Goal: Task Accomplishment & Management: Manage account settings

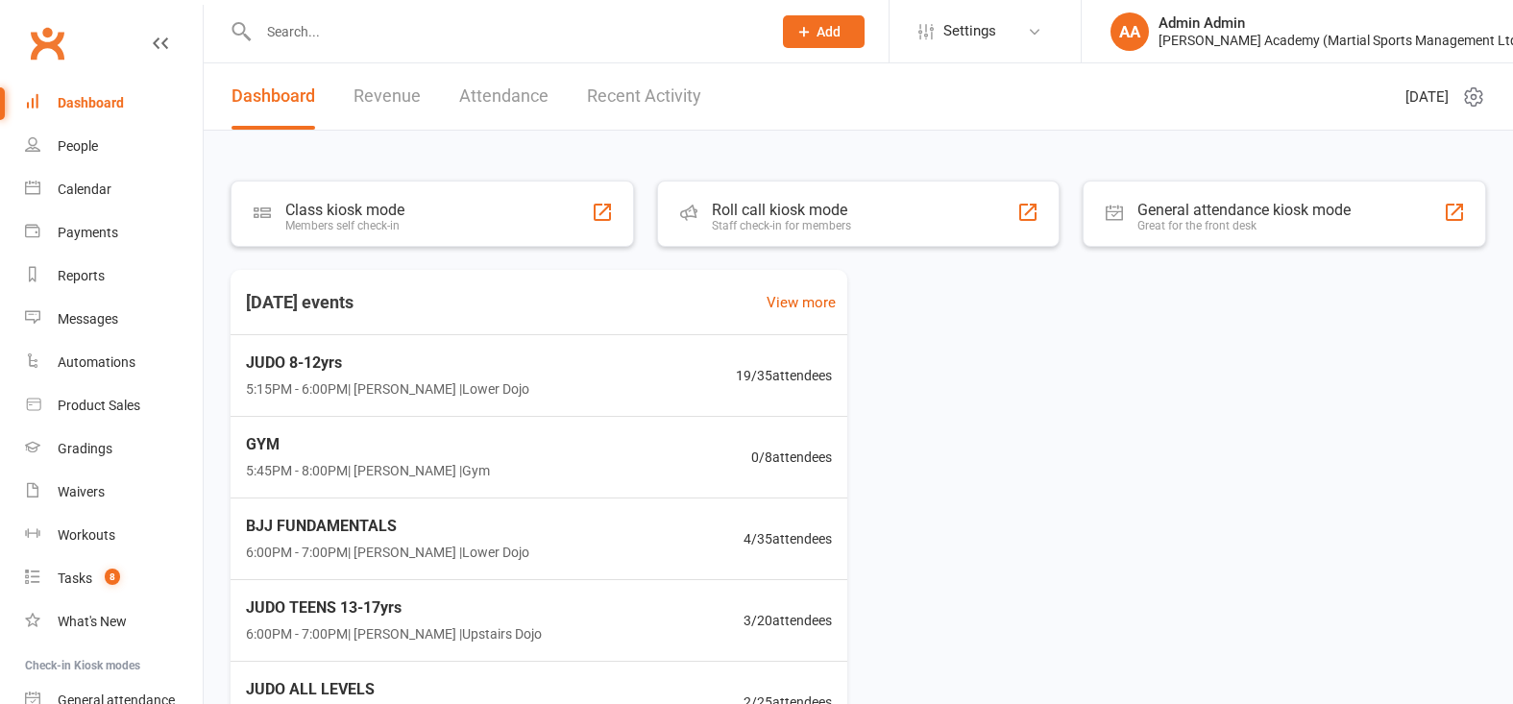
drag, startPoint x: 107, startPoint y: 154, endPoint x: 115, endPoint y: 147, distance: 11.0
click at [107, 154] on link "People" at bounding box center [114, 146] width 178 height 43
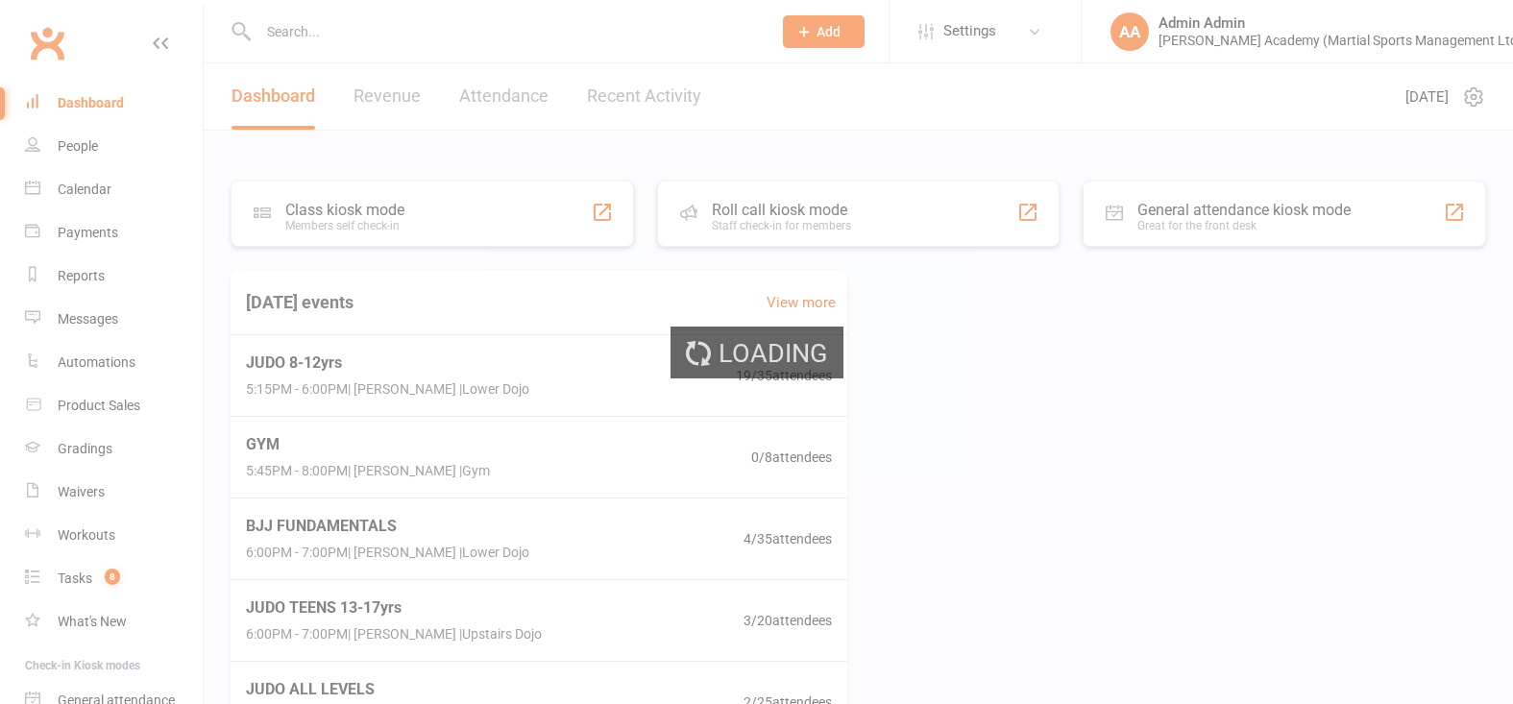
select select "100"
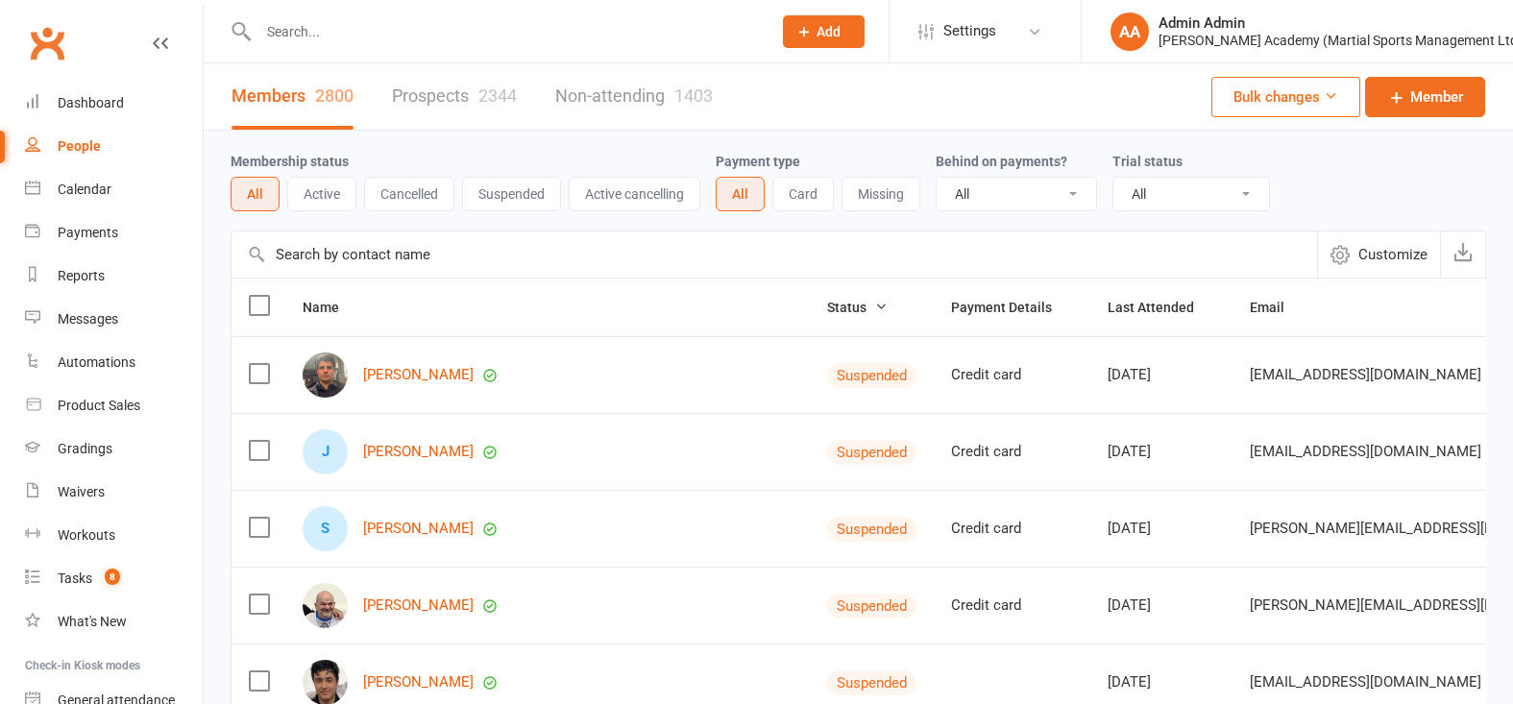
click at [319, 40] on input "text" at bounding box center [505, 31] width 505 height 27
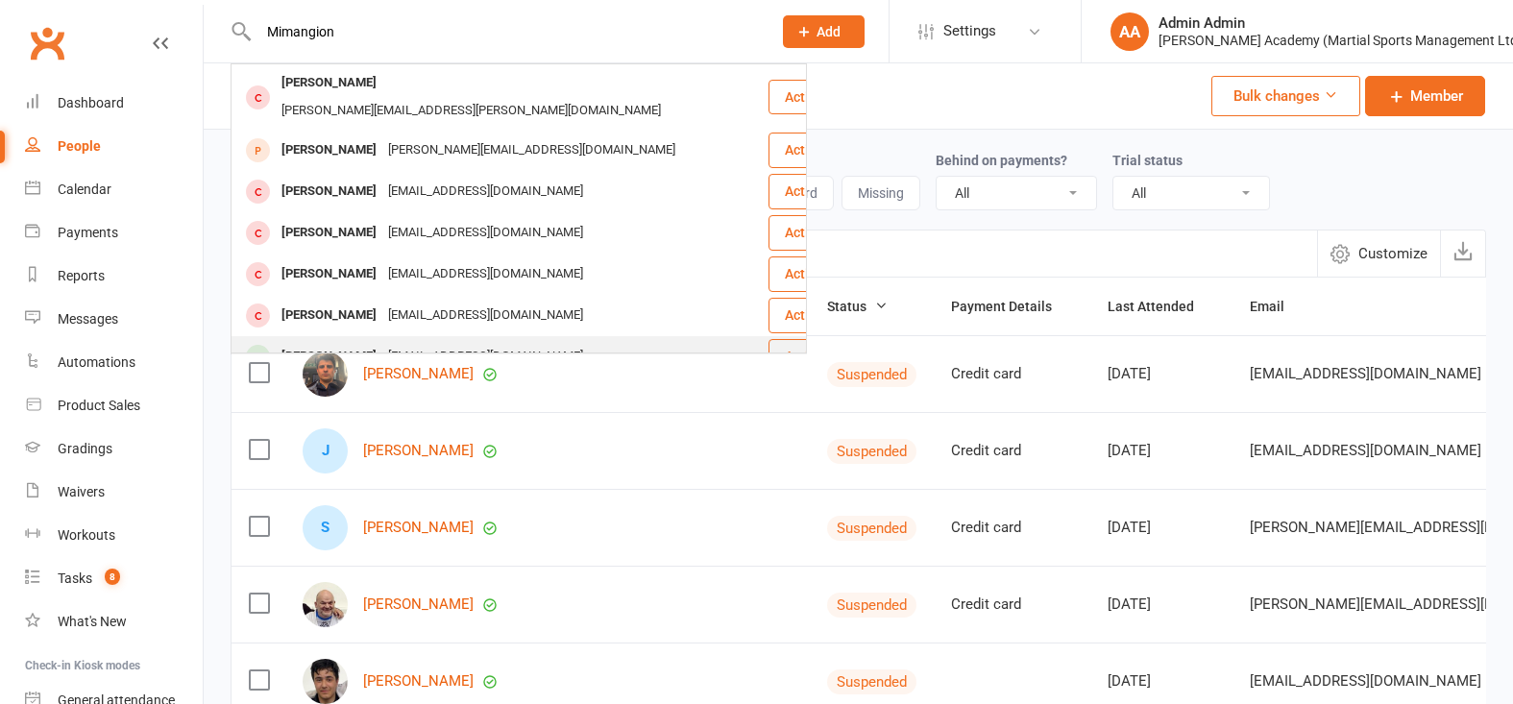
type input "Mimangion"
click at [340, 343] on div "[PERSON_NAME]" at bounding box center [329, 357] width 107 height 28
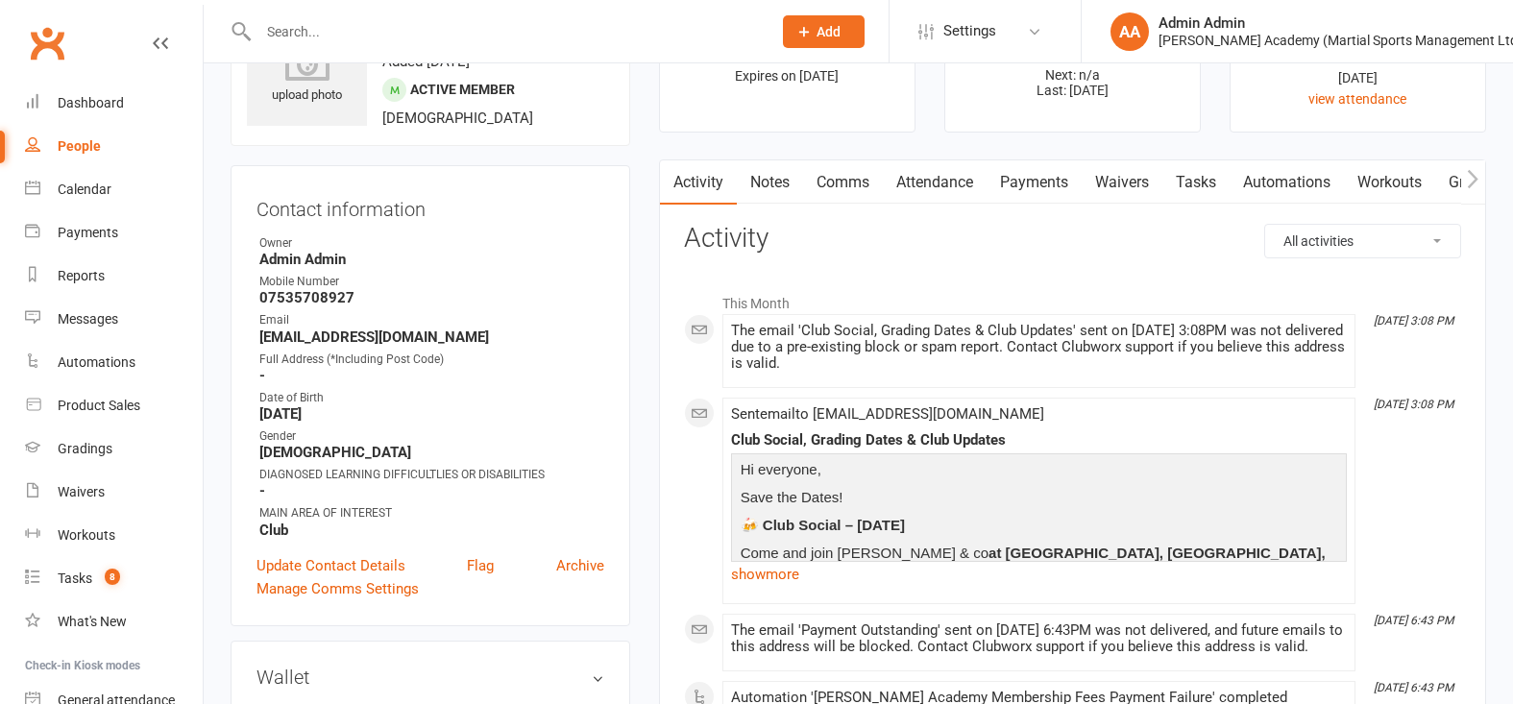
scroll to position [110, 0]
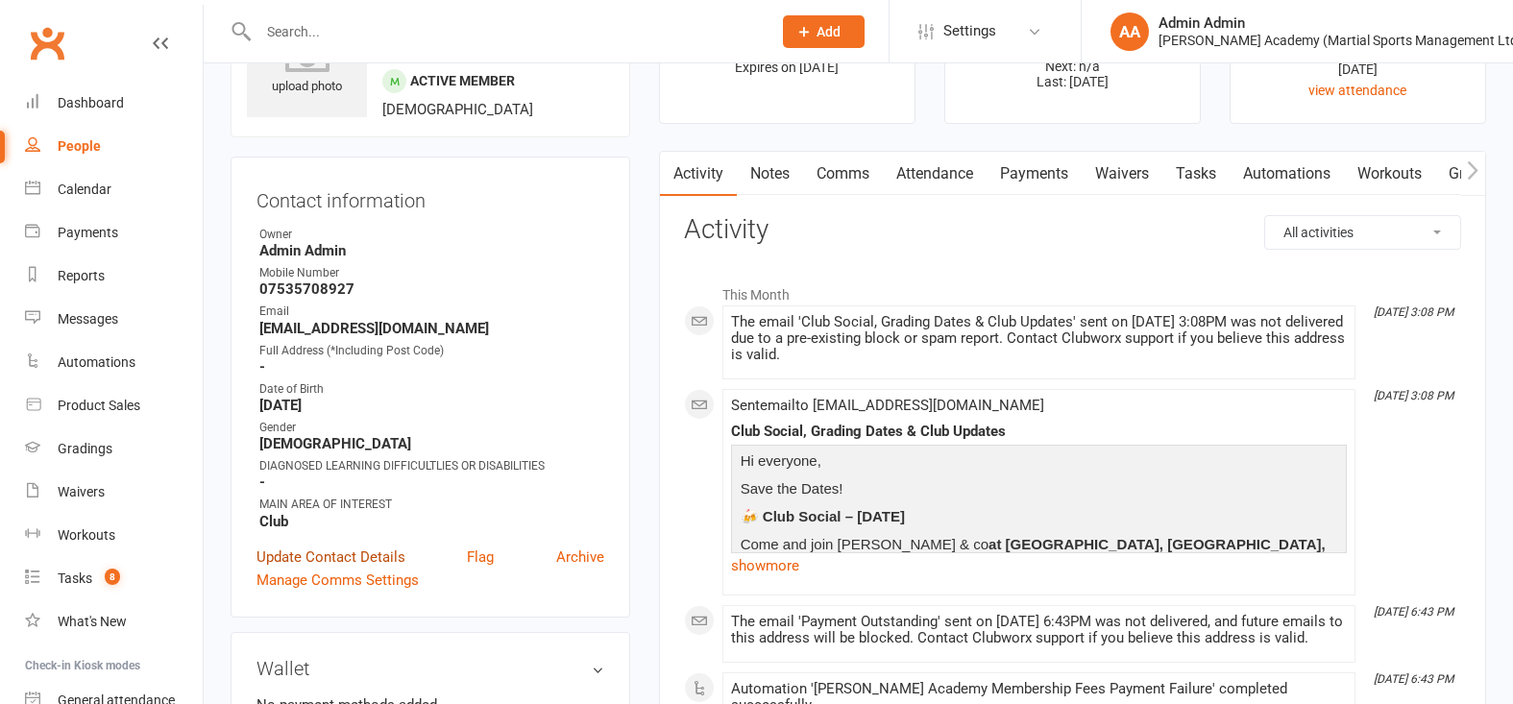
click at [349, 563] on link "Update Contact Details" at bounding box center [331, 557] width 149 height 23
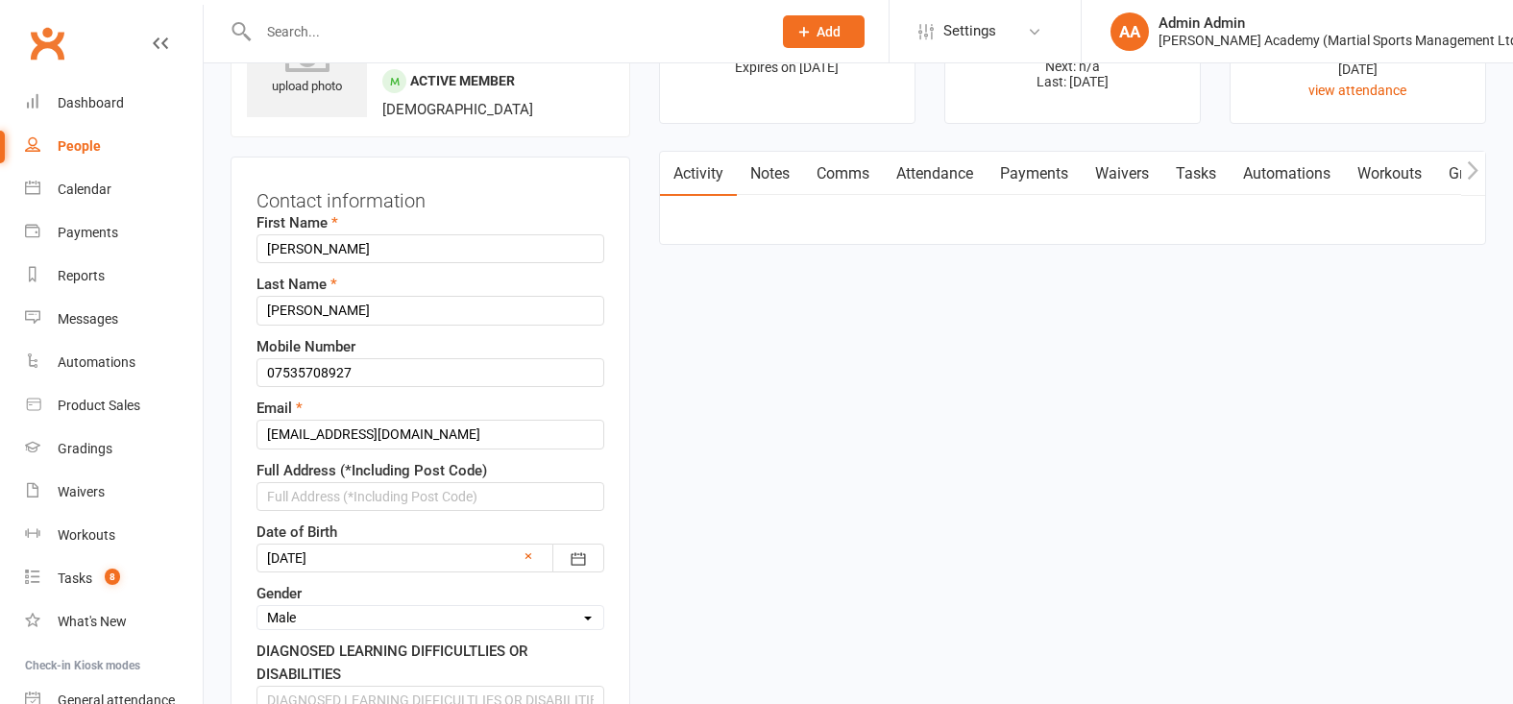
scroll to position [95, 0]
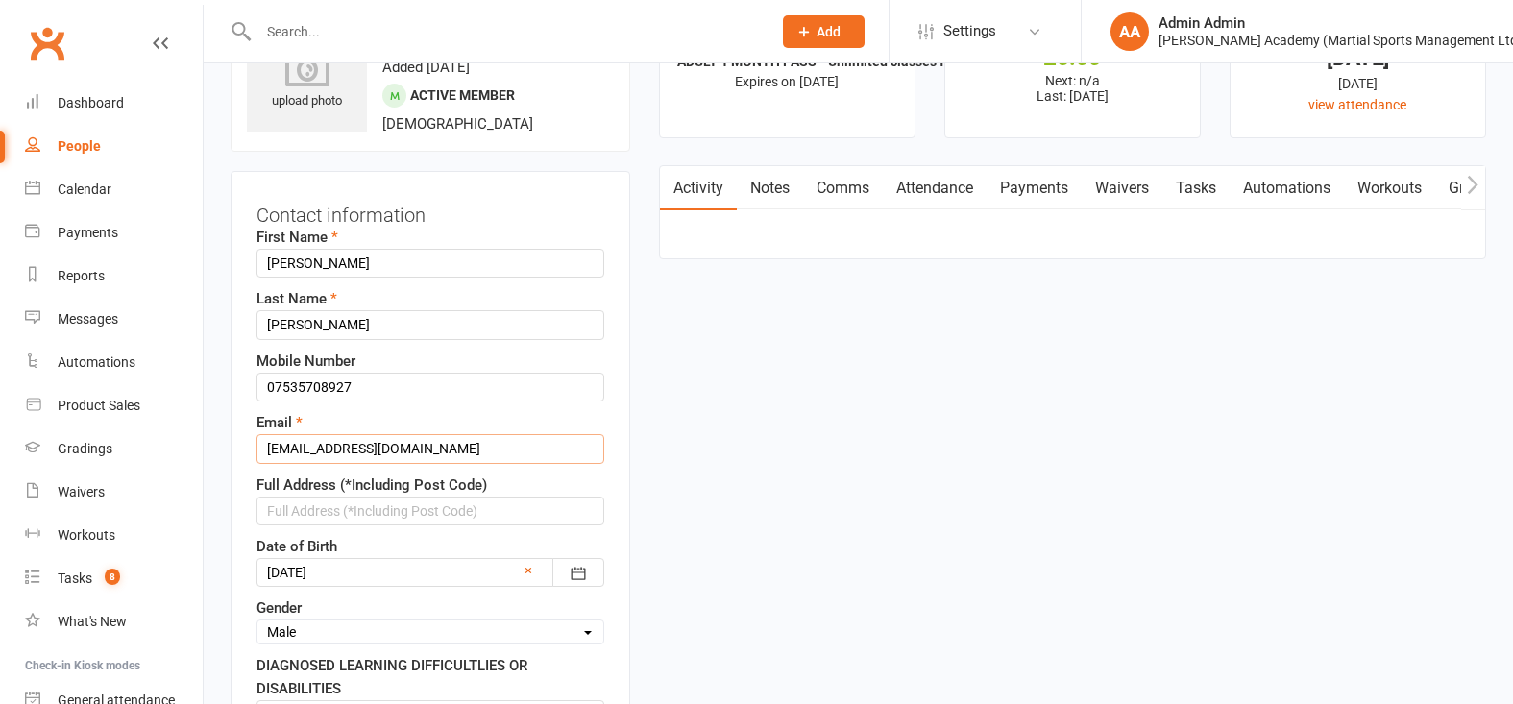
click at [327, 463] on input "[EMAIL_ADDRESS][DOMAIN_NAME]" at bounding box center [431, 448] width 348 height 29
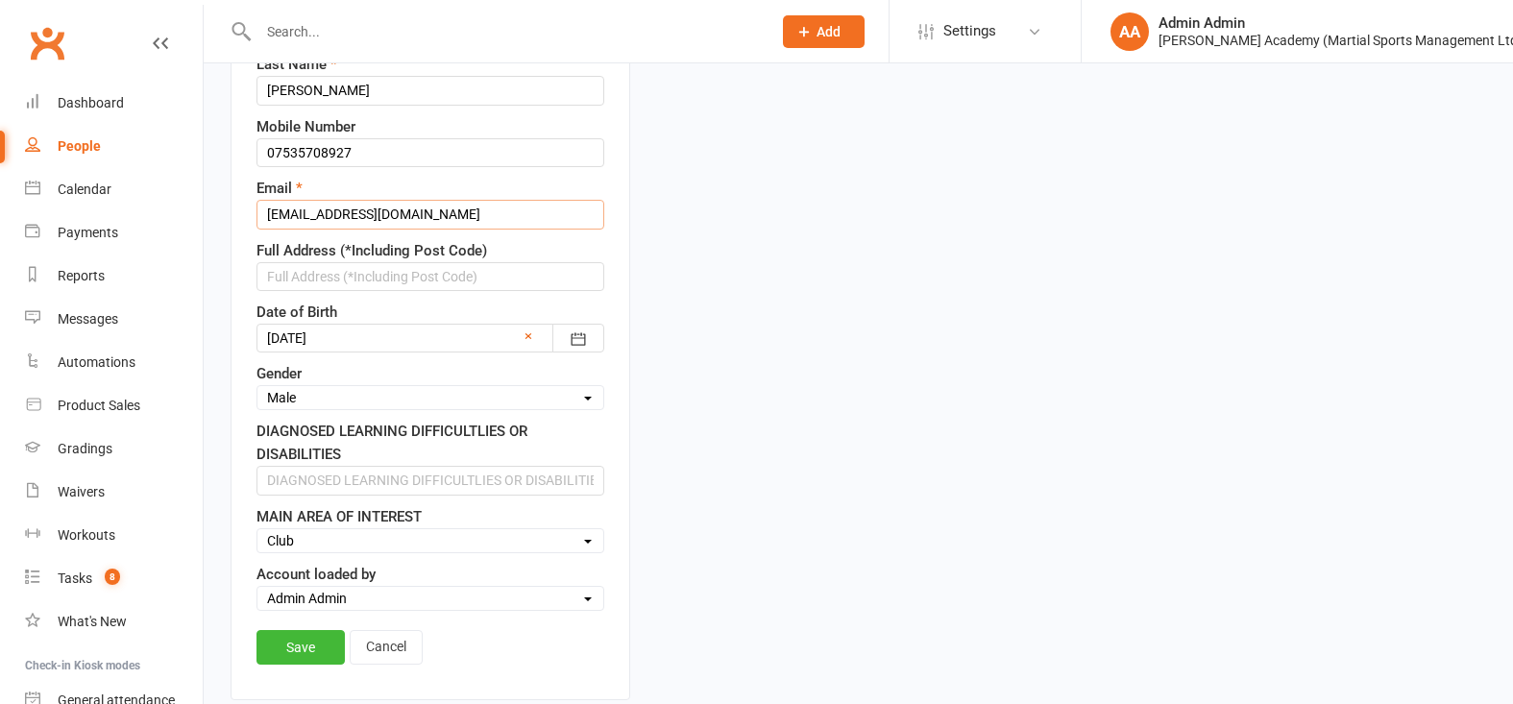
scroll to position [323, 0]
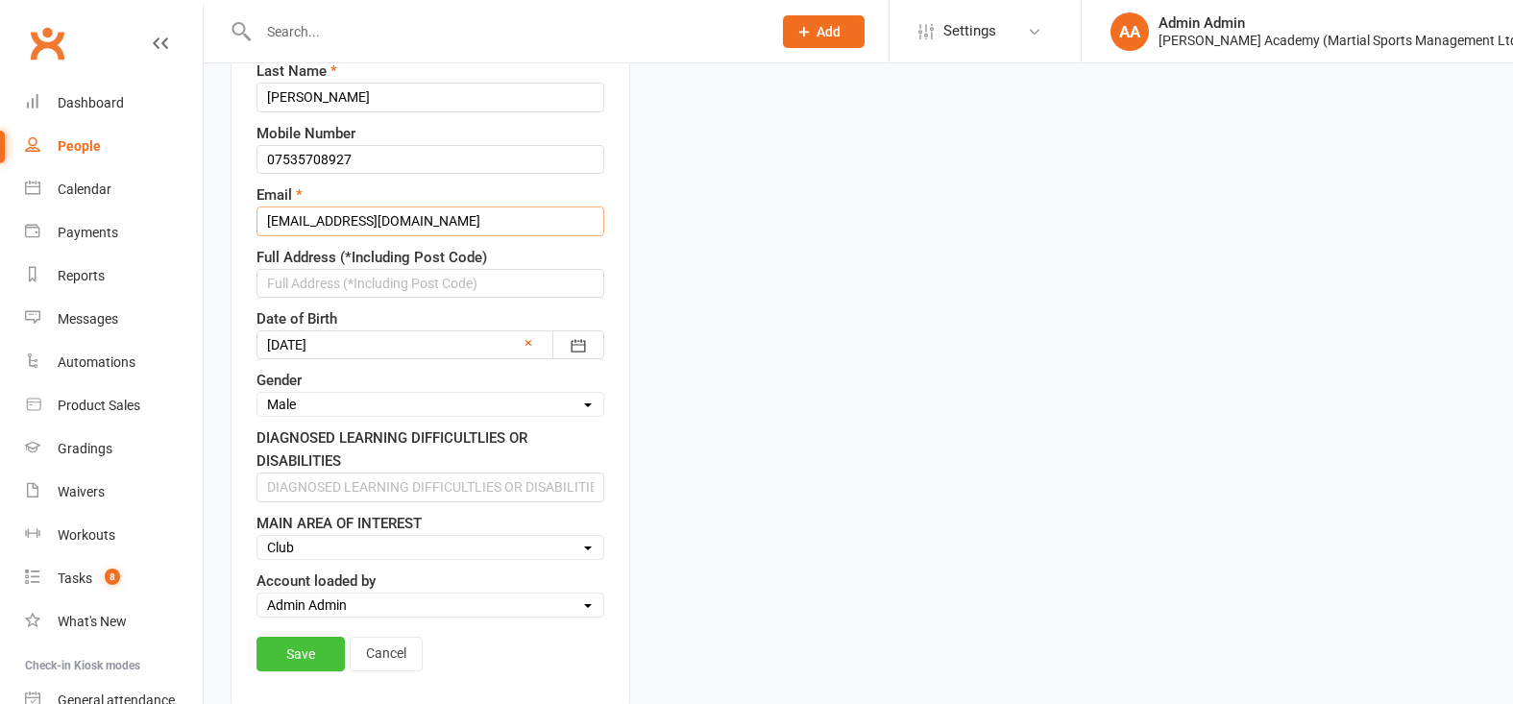
type input "[EMAIL_ADDRESS][DOMAIN_NAME]"
click at [303, 672] on link "Save" at bounding box center [301, 654] width 88 height 35
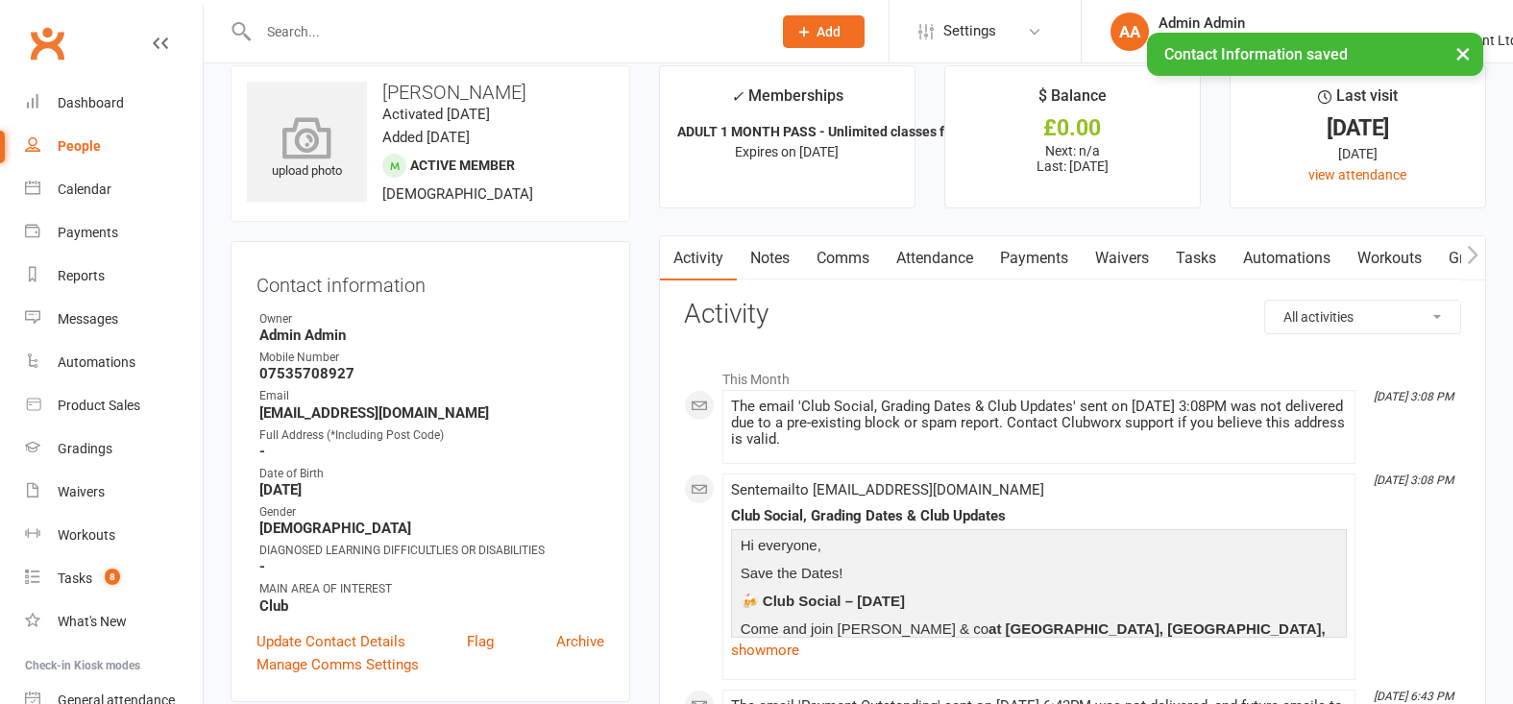
scroll to position [0, 0]
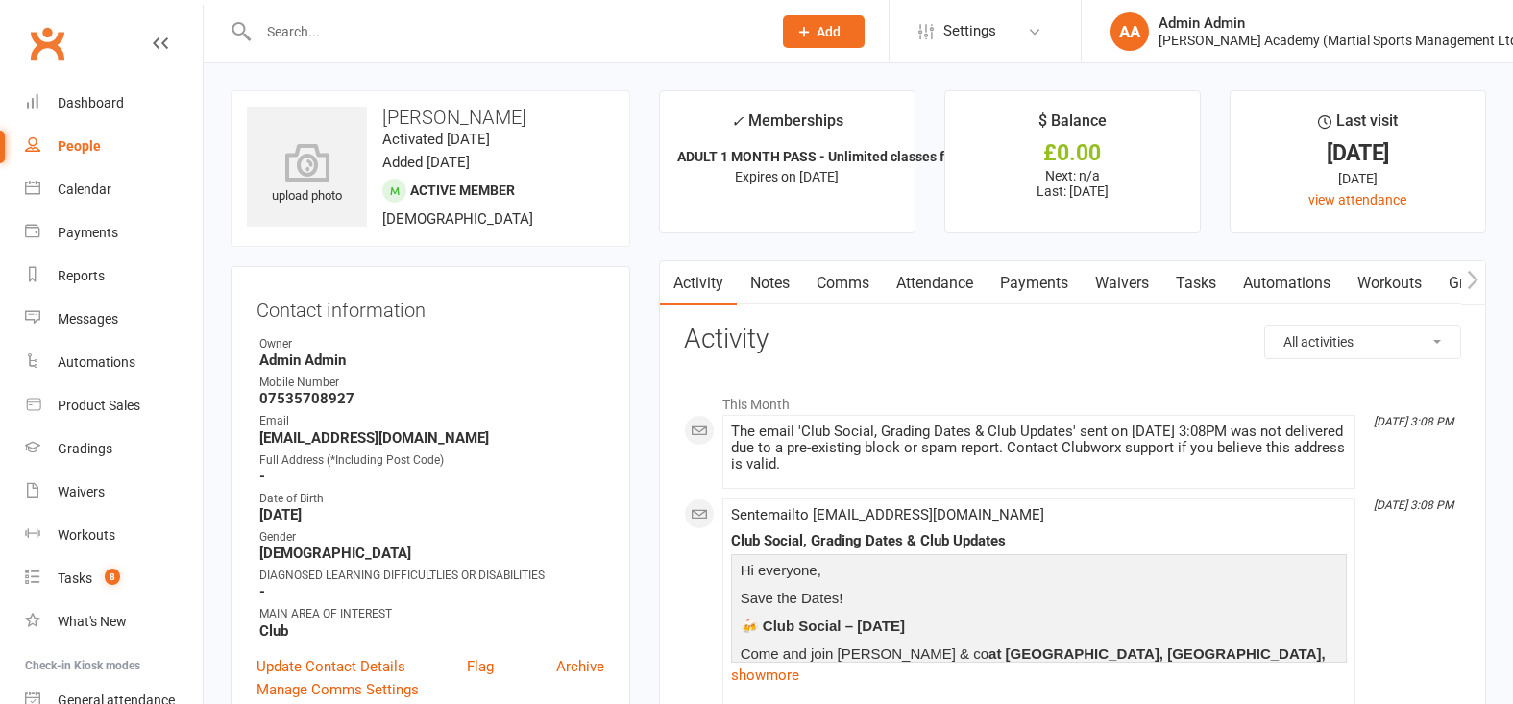
drag, startPoint x: 1032, startPoint y: 293, endPoint x: 415, endPoint y: 309, distance: 617.0
click at [1032, 293] on link "Payments" at bounding box center [1034, 283] width 95 height 44
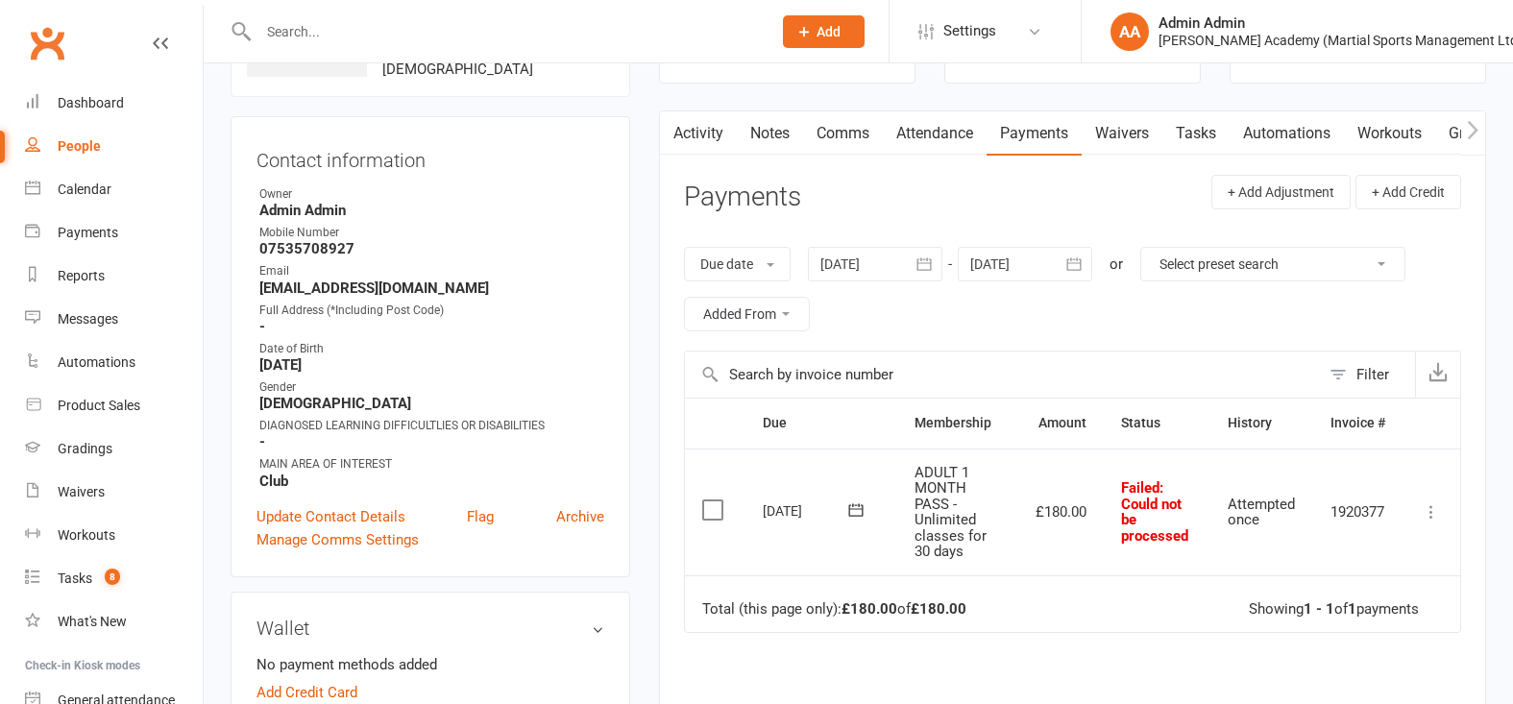
scroll to position [153, 0]
click at [714, 505] on label at bounding box center [715, 507] width 26 height 19
click at [714, 498] on input "checkbox" at bounding box center [708, 498] width 12 height 0
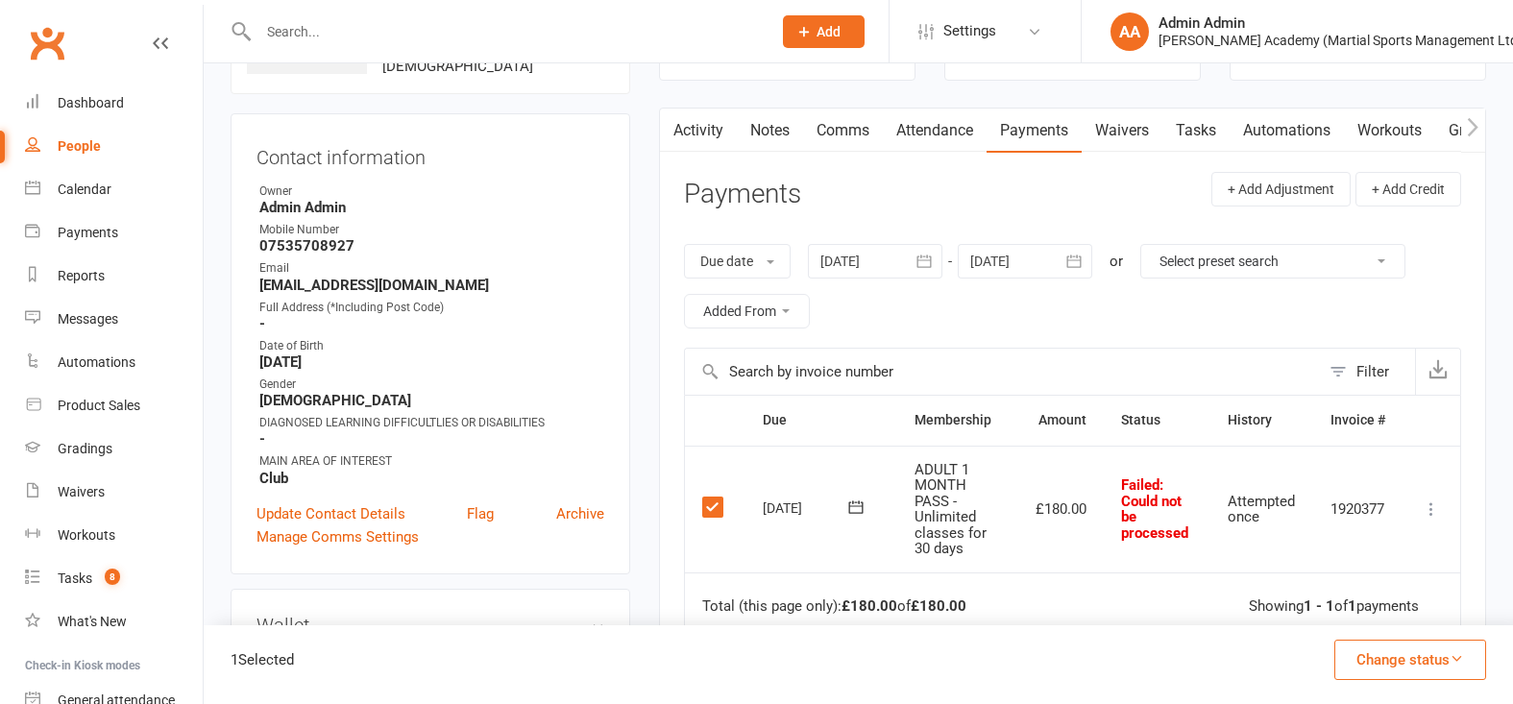
click at [1435, 662] on button "Change status" at bounding box center [1411, 660] width 152 height 40
click at [1379, 494] on link "Paid (Cash)" at bounding box center [1390, 493] width 190 height 38
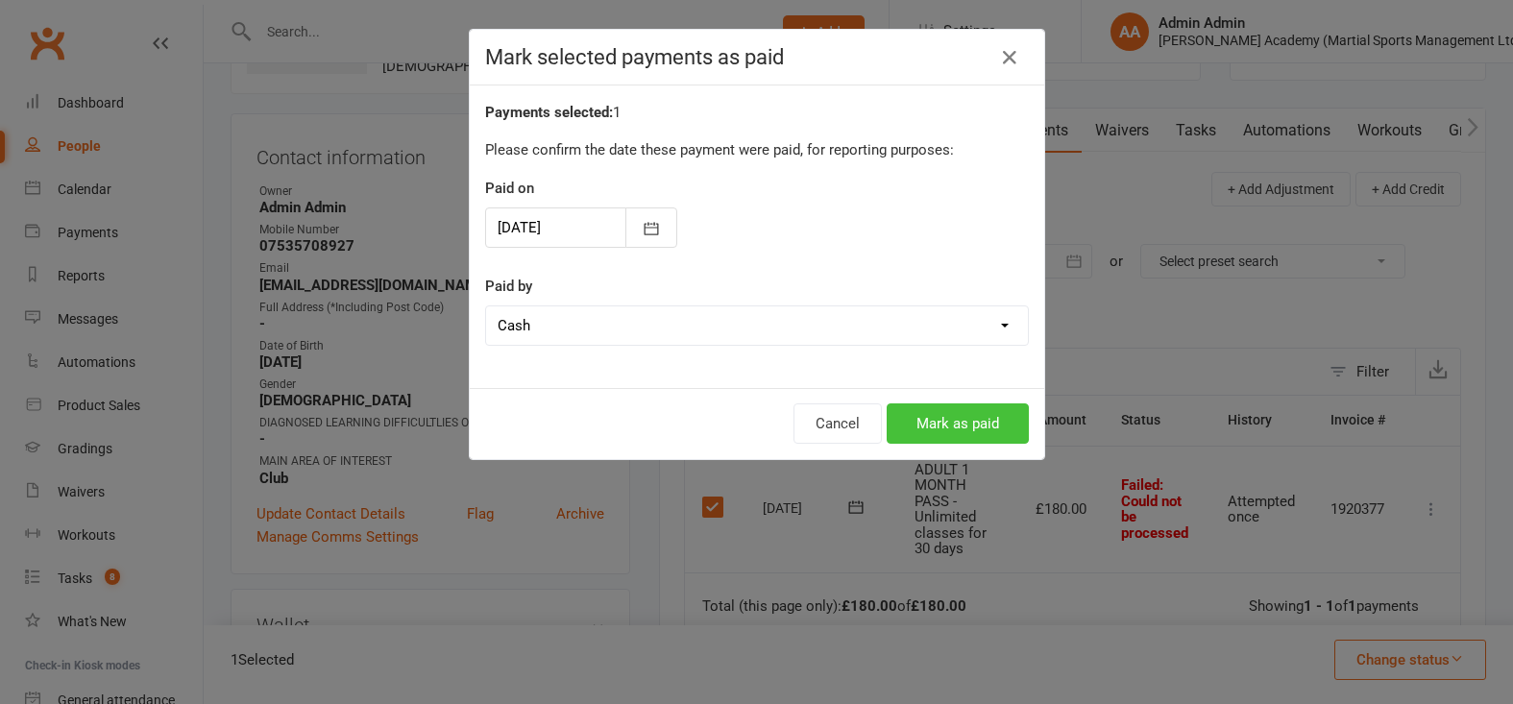
click at [990, 429] on button "Mark as paid" at bounding box center [958, 424] width 142 height 40
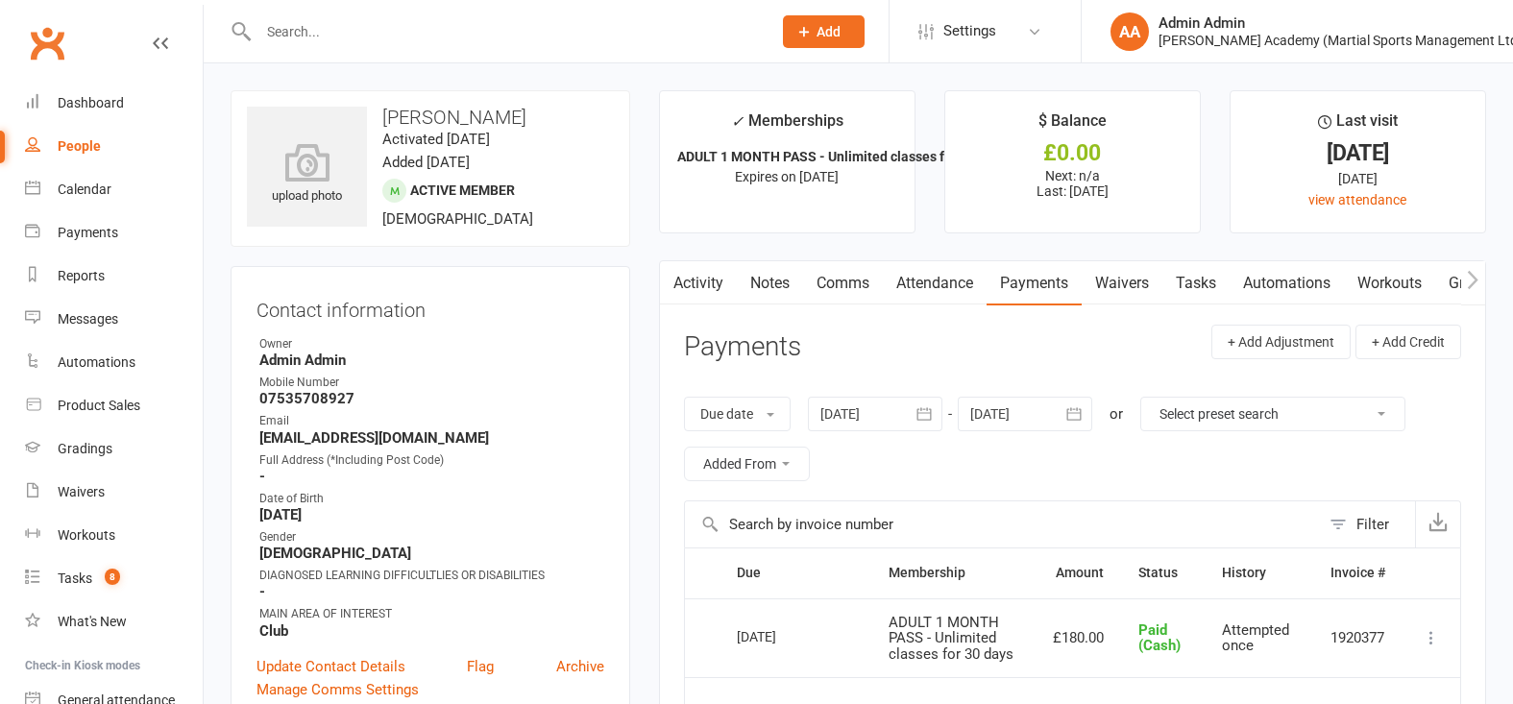
scroll to position [-2, 0]
click at [301, 46] on div at bounding box center [494, 31] width 527 height 62
click at [309, 38] on input "text" at bounding box center [505, 31] width 505 height 27
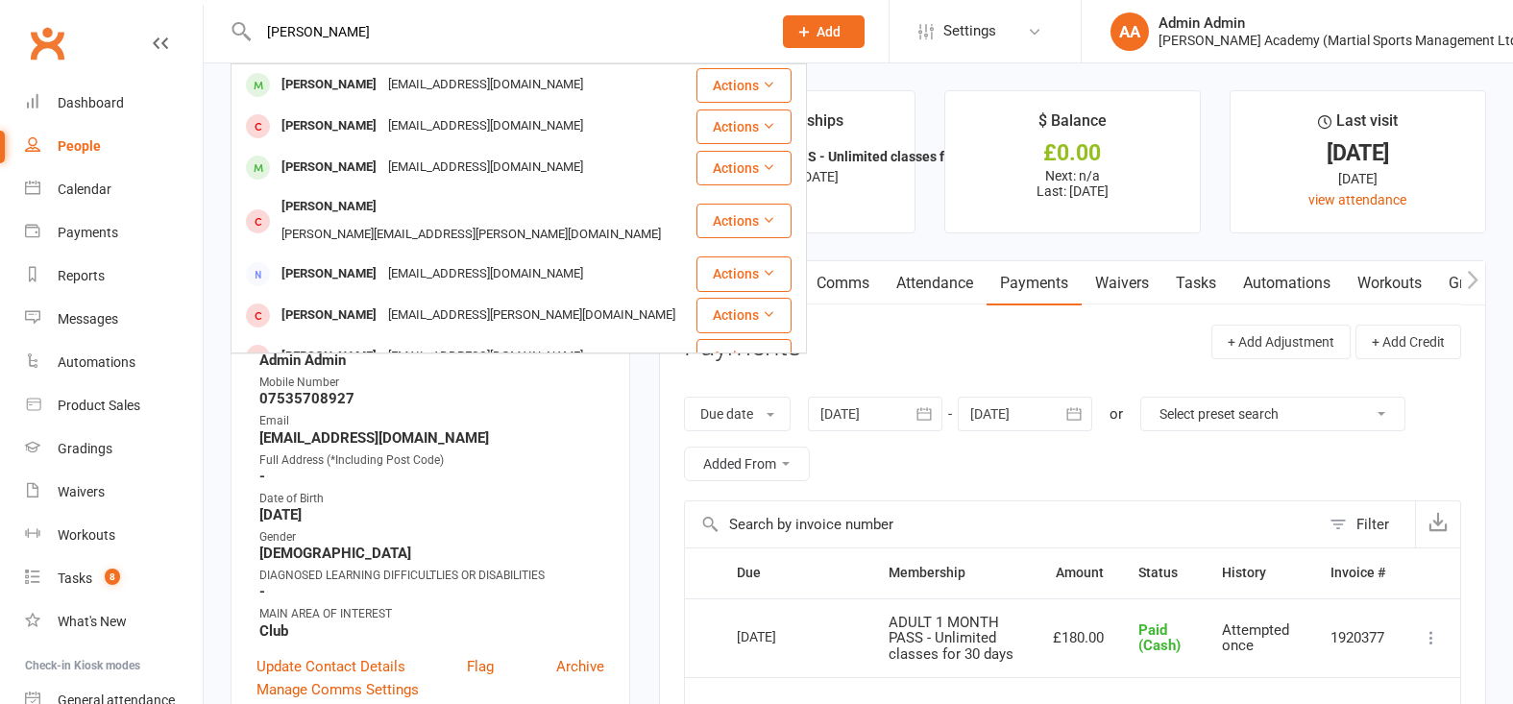
type input "[PERSON_NAME] [PERSON_NAME]"
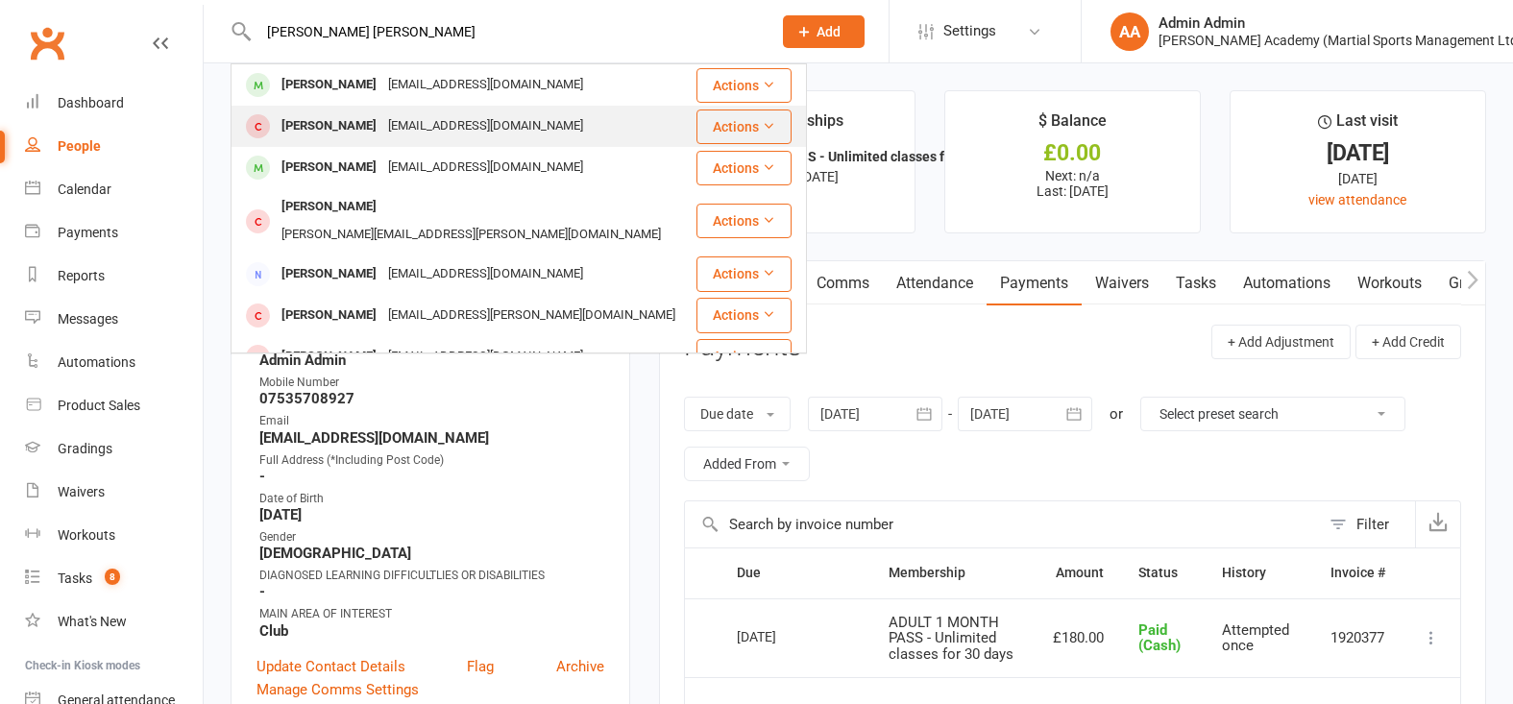
drag, startPoint x: 298, startPoint y: 63, endPoint x: 331, endPoint y: 125, distance: 69.6
click at [331, 125] on div "[PERSON_NAME]" at bounding box center [329, 126] width 107 height 28
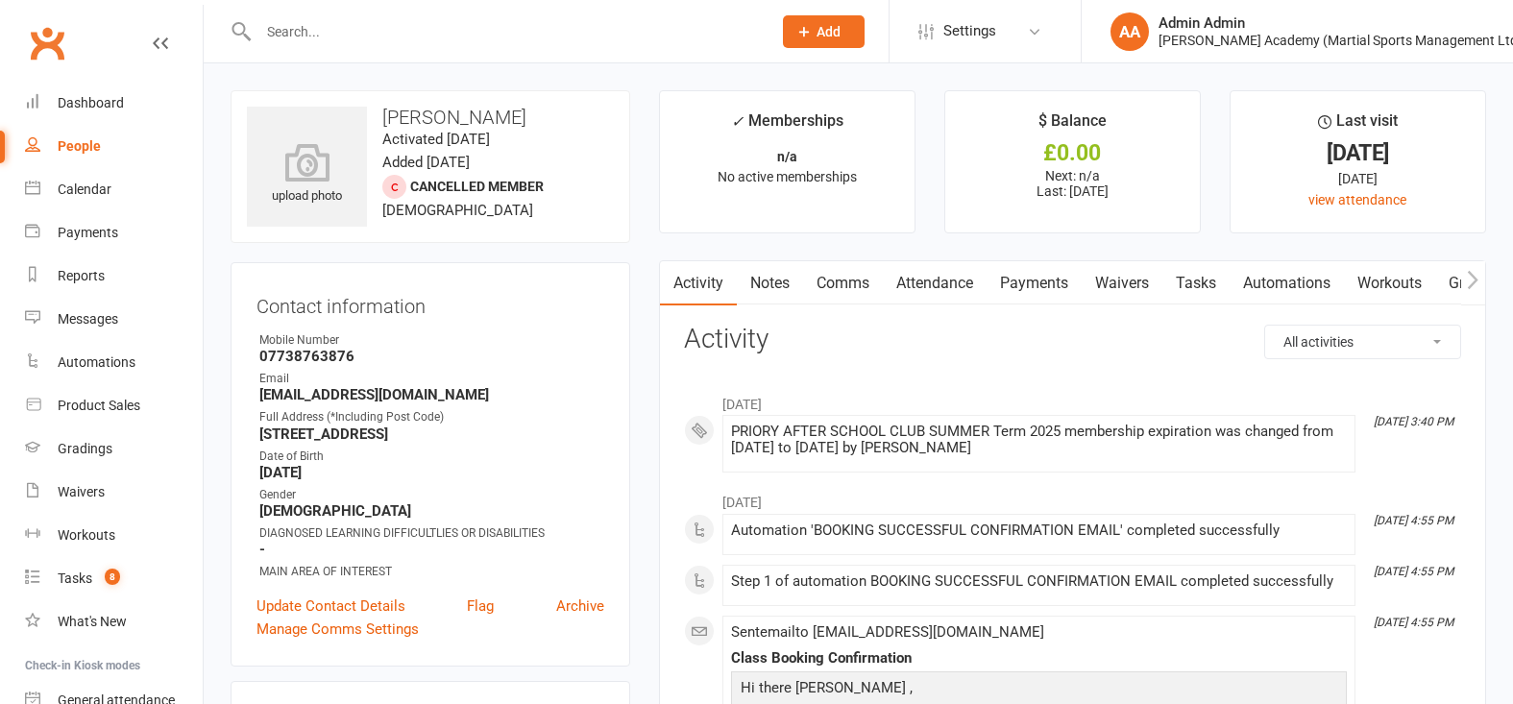
drag, startPoint x: 384, startPoint y: 122, endPoint x: 510, endPoint y: 132, distance: 126.2
click at [519, 123] on h3 "[PERSON_NAME]" at bounding box center [430, 117] width 367 height 21
drag, startPoint x: 257, startPoint y: 400, endPoint x: 417, endPoint y: 404, distance: 159.5
click at [417, 404] on li "Email [EMAIL_ADDRESS][DOMAIN_NAME]" at bounding box center [431, 387] width 348 height 34
